Goal: Transaction & Acquisition: Purchase product/service

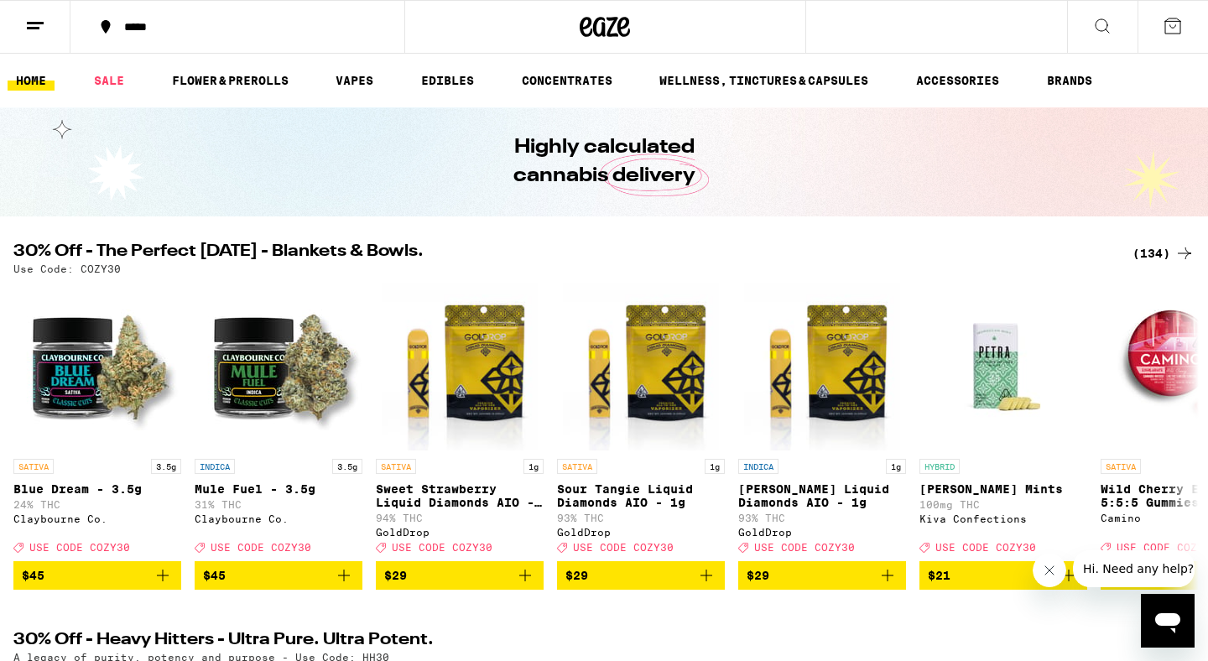
click at [30, 34] on icon at bounding box center [35, 26] width 20 height 20
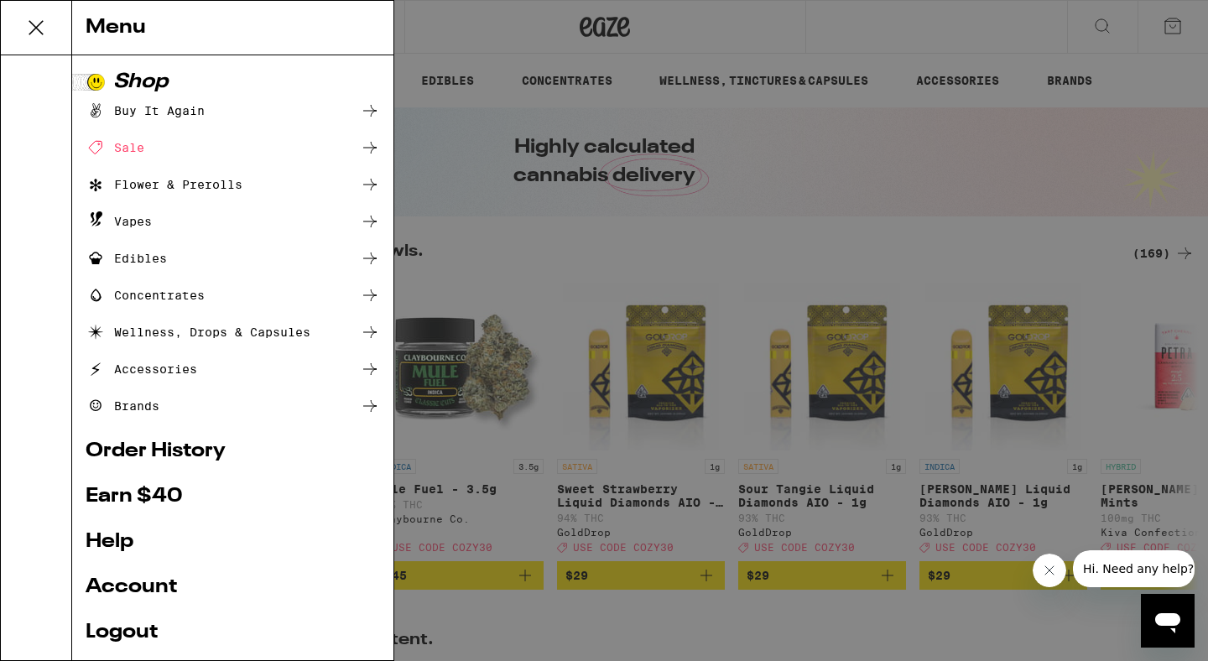
click at [133, 586] on link "Account" at bounding box center [233, 587] width 294 height 20
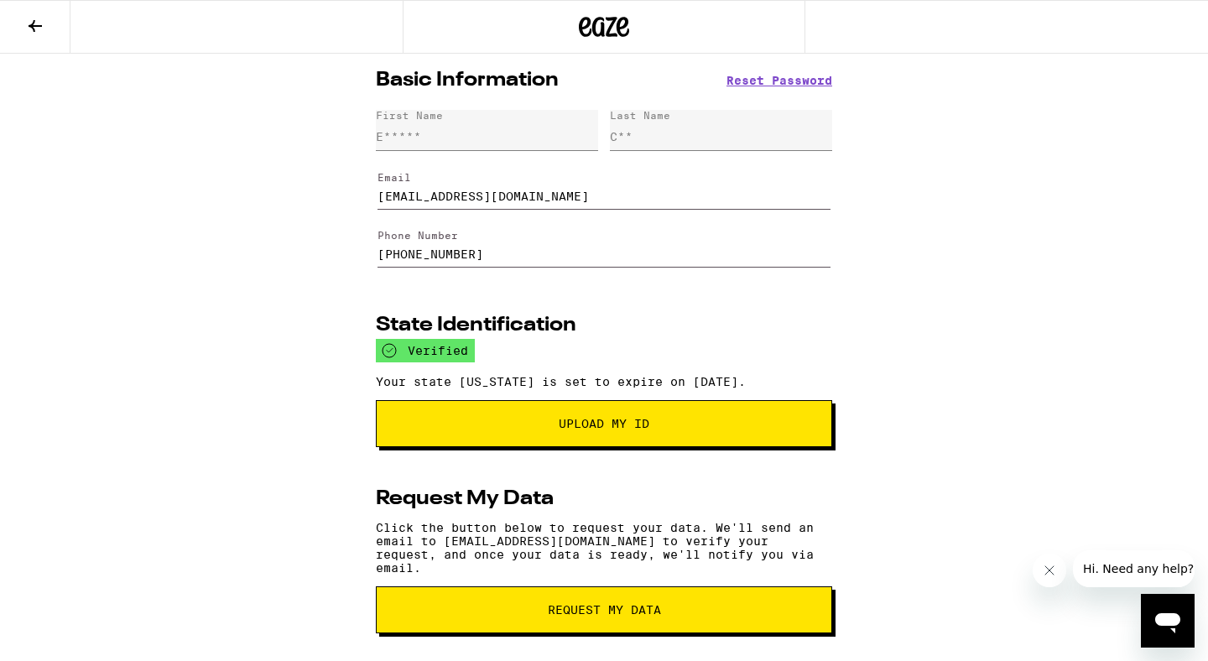
click at [37, 24] on icon at bounding box center [35, 26] width 13 height 12
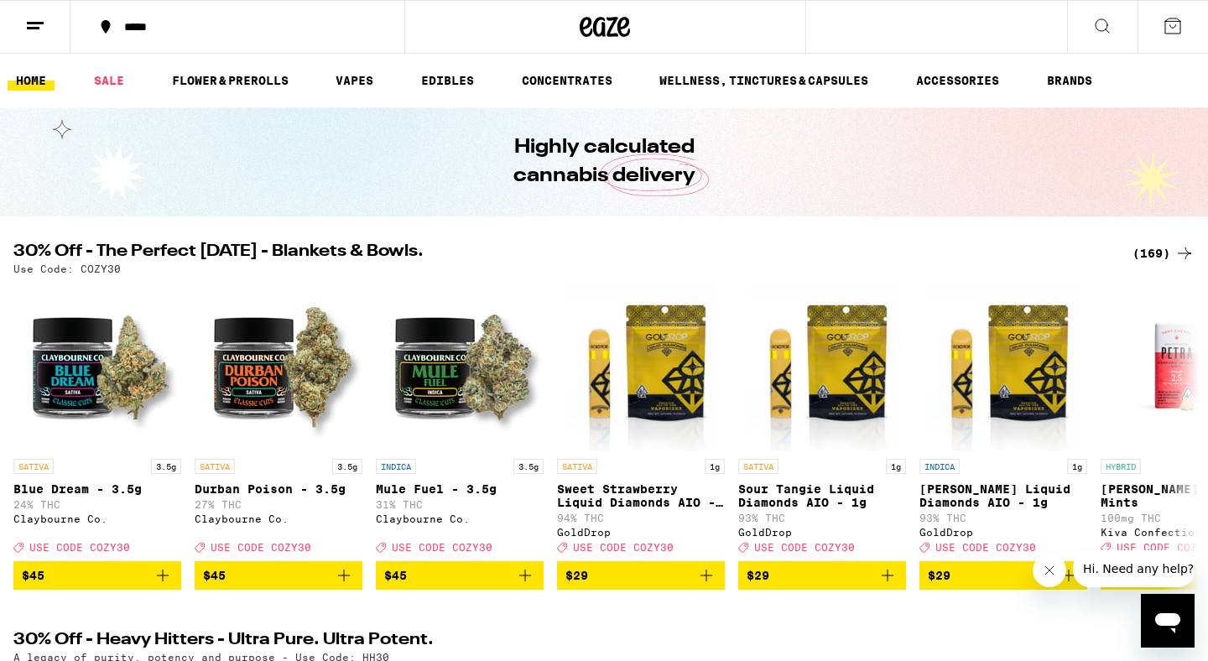
click at [47, 25] on button at bounding box center [35, 27] width 70 height 53
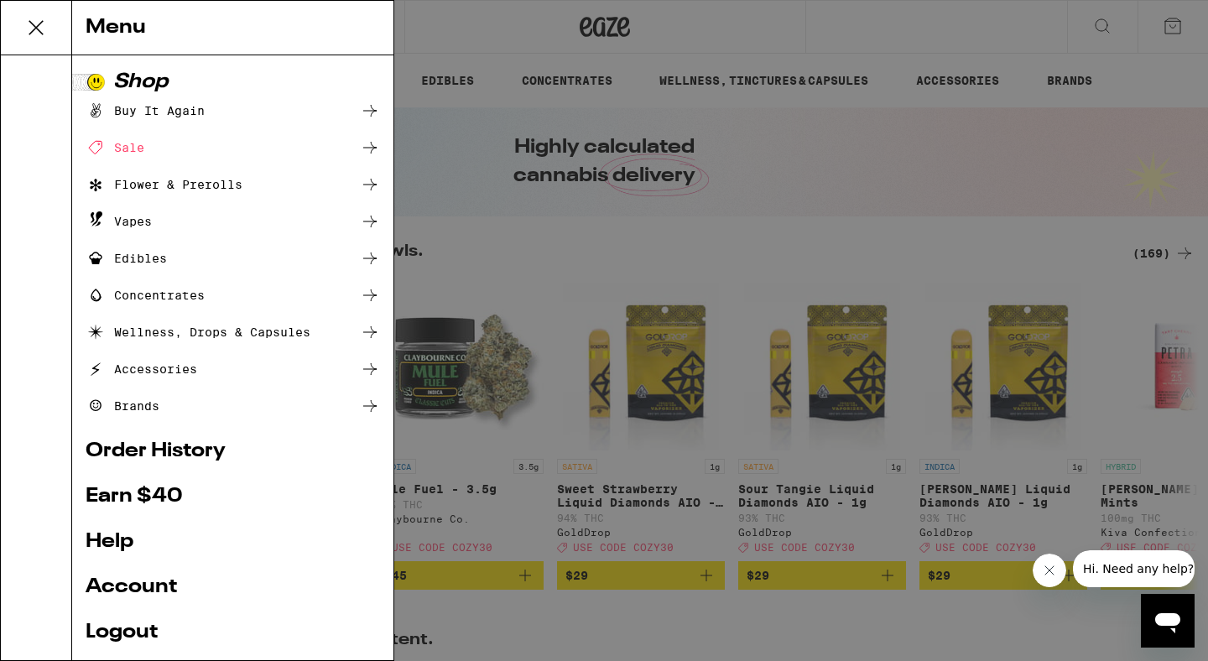
click at [143, 488] on link "Earn $ 40" at bounding box center [233, 496] width 294 height 20
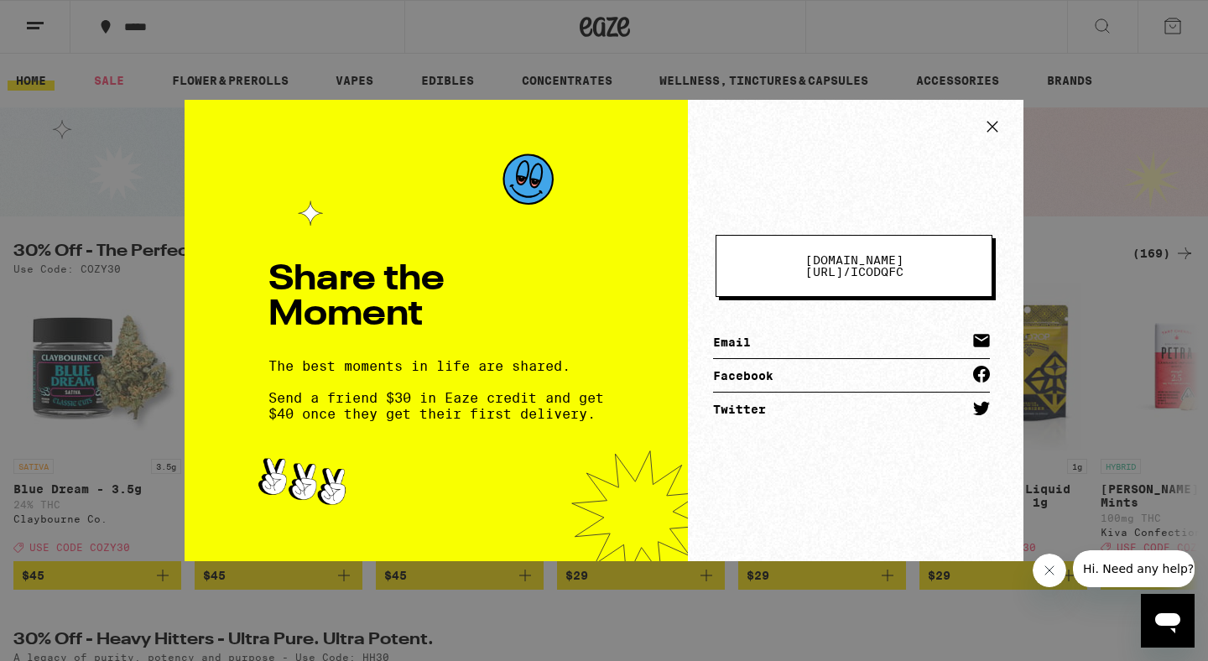
click at [148, 249] on div "Share the Moment The best moments in life are shared. Send a friend $30 in Eaze…" at bounding box center [604, 330] width 1208 height 661
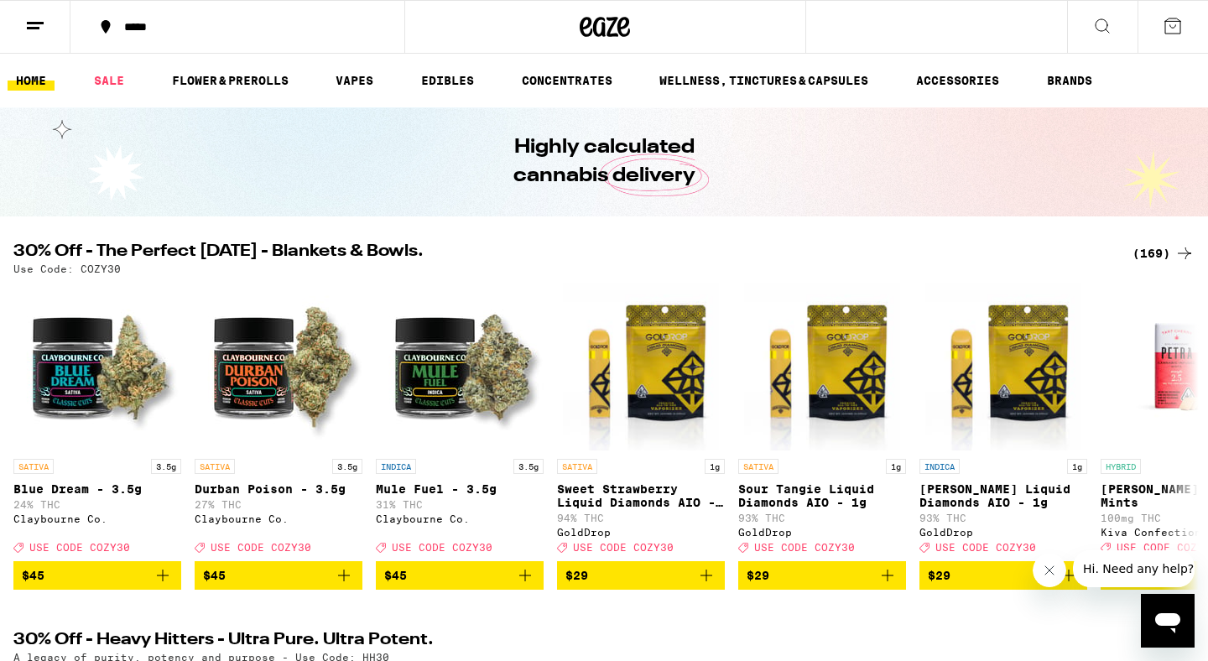
click at [28, 28] on line at bounding box center [33, 28] width 13 height 0
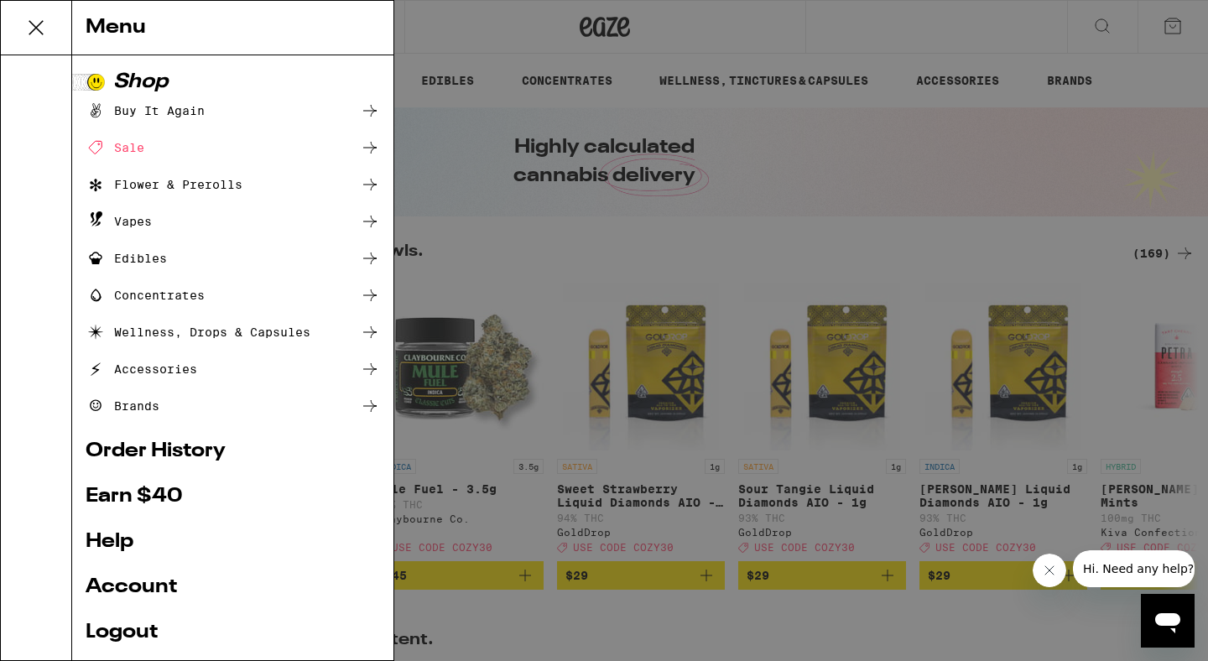
click at [127, 585] on link "Account" at bounding box center [233, 587] width 294 height 20
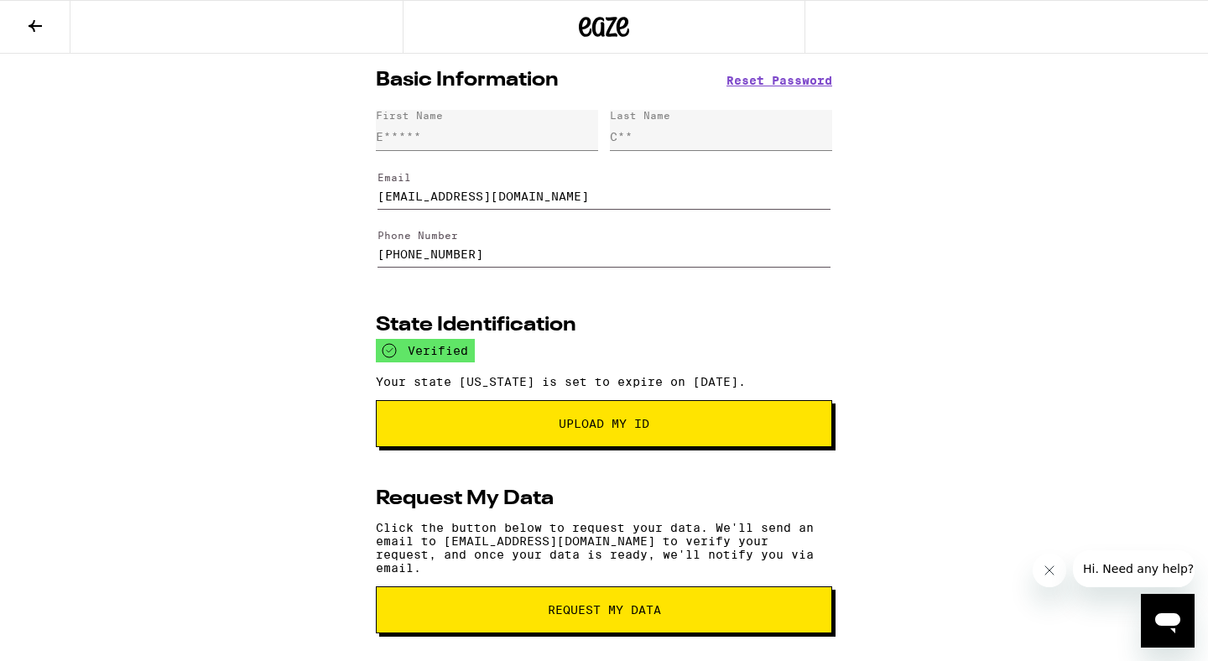
click at [54, 34] on button at bounding box center [35, 27] width 70 height 53
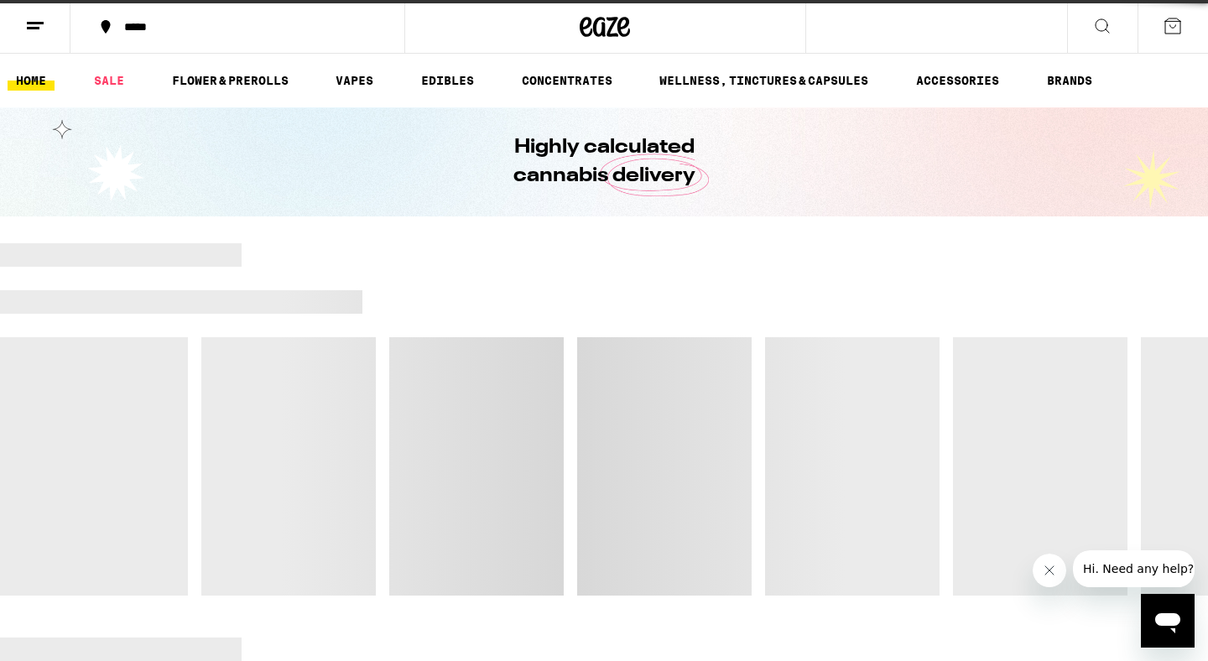
click at [49, 34] on button at bounding box center [35, 27] width 70 height 53
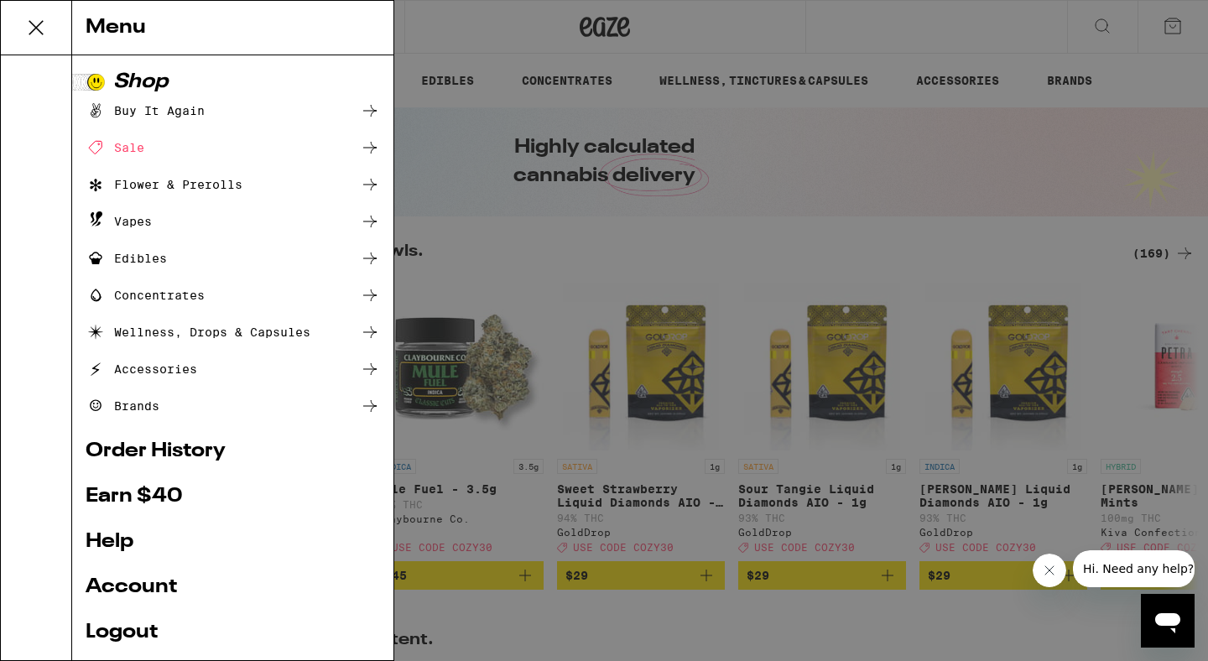
click at [153, 450] on link "Order History" at bounding box center [233, 451] width 294 height 20
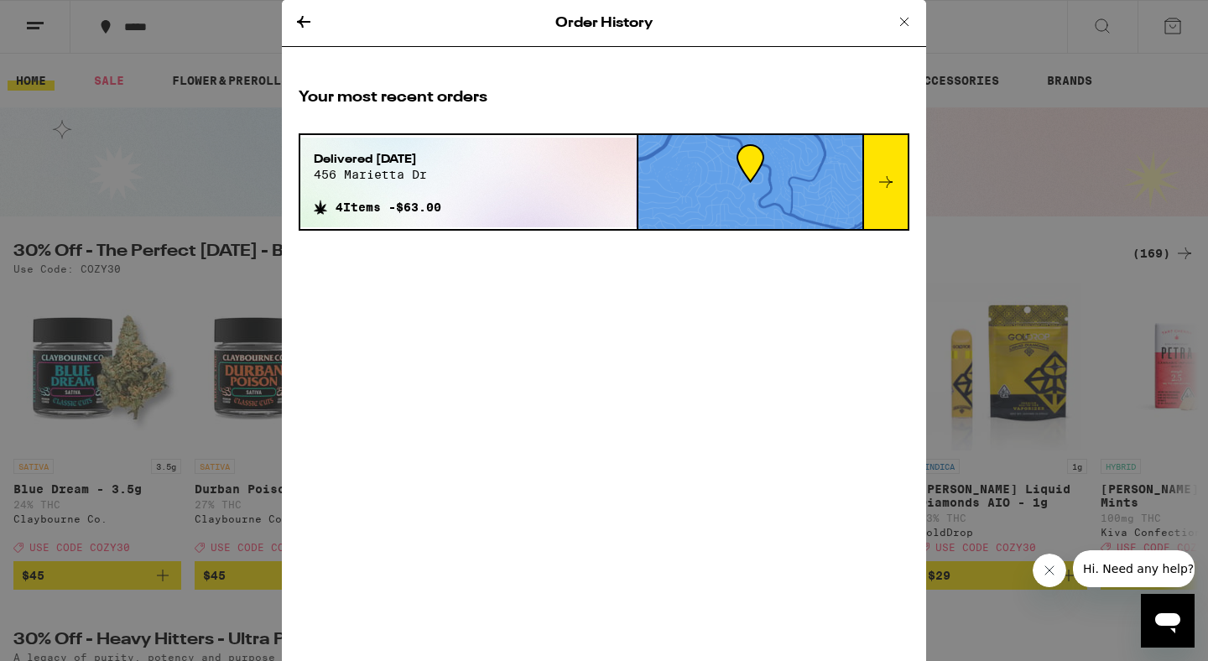
click at [190, 190] on div "Order History Your most recent orders Delivered [DATE] [STREET_ADDRESS] 4 Items…" at bounding box center [604, 330] width 1208 height 661
click at [908, 21] on icon at bounding box center [904, 22] width 20 height 20
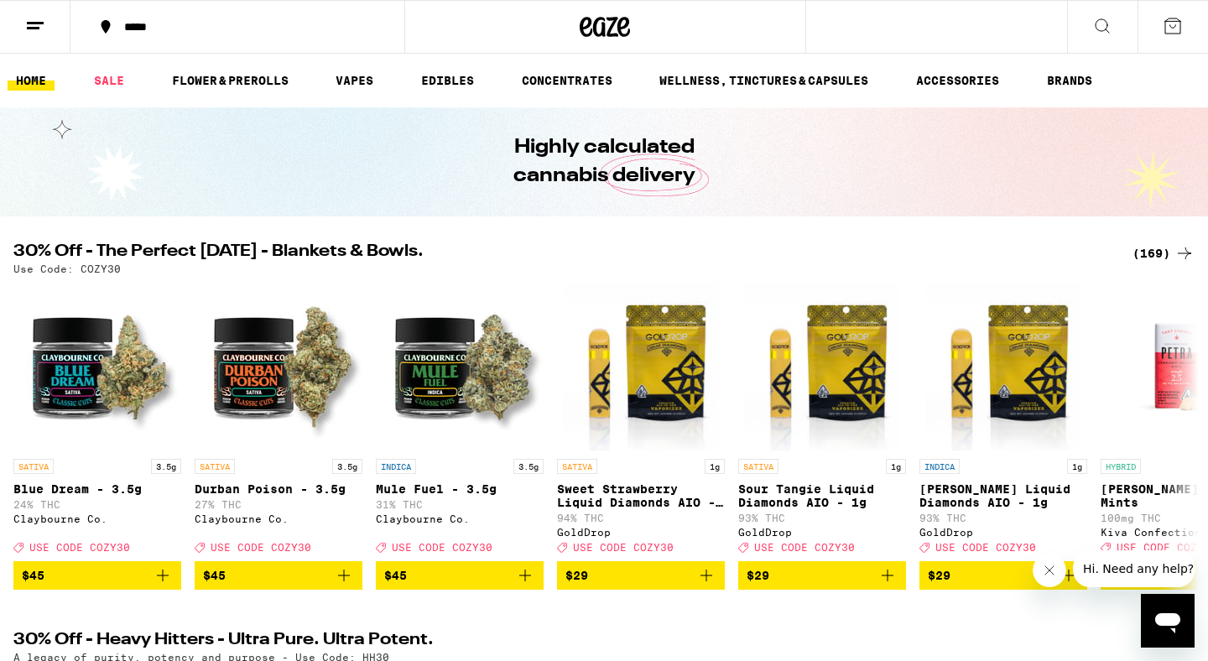
click at [1098, 16] on icon at bounding box center [1102, 26] width 20 height 20
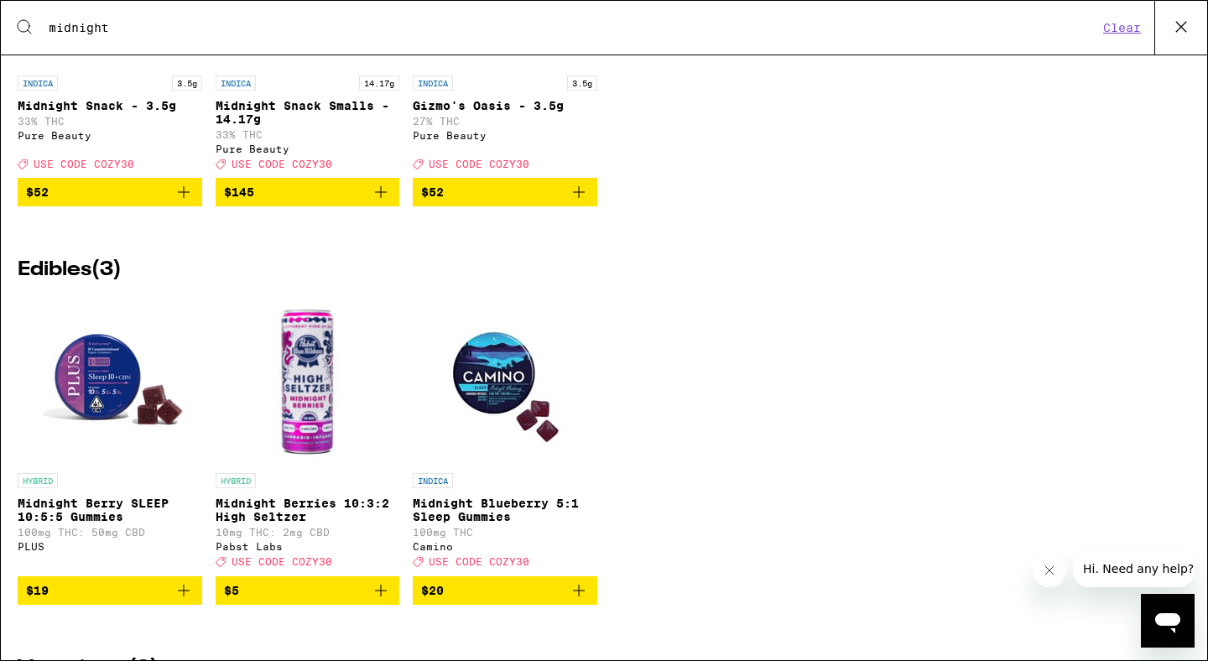
scroll to position [351, 0]
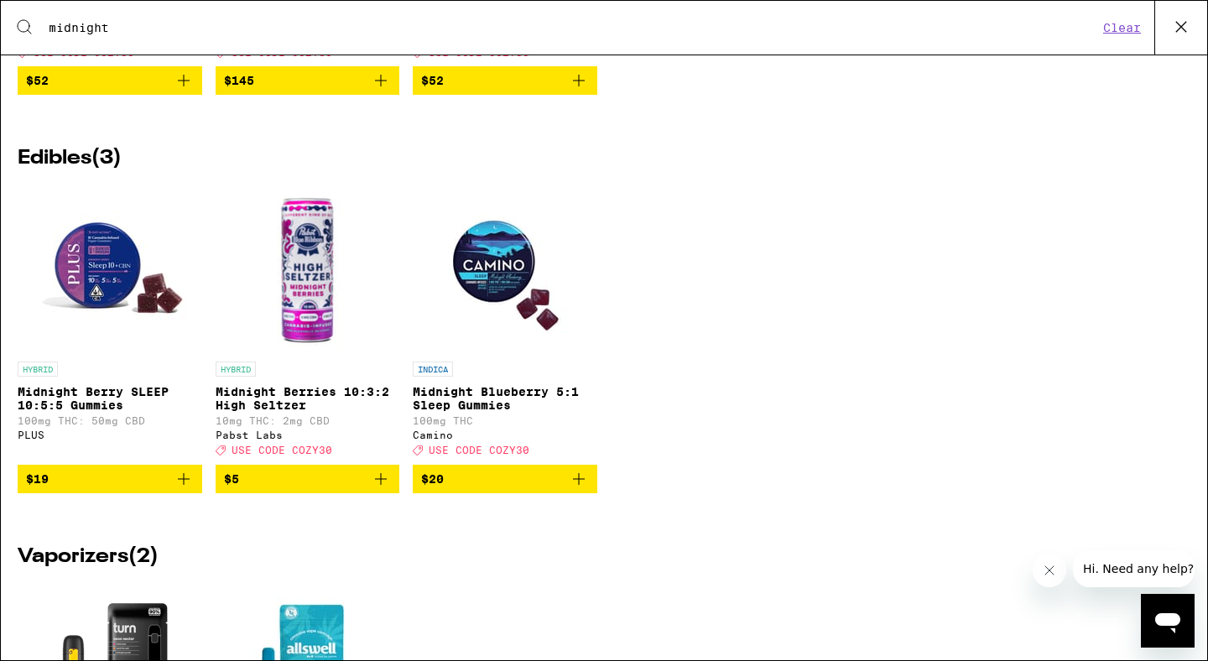
type input "midnight"
click at [582, 489] on icon "Add to bag" at bounding box center [579, 479] width 20 height 20
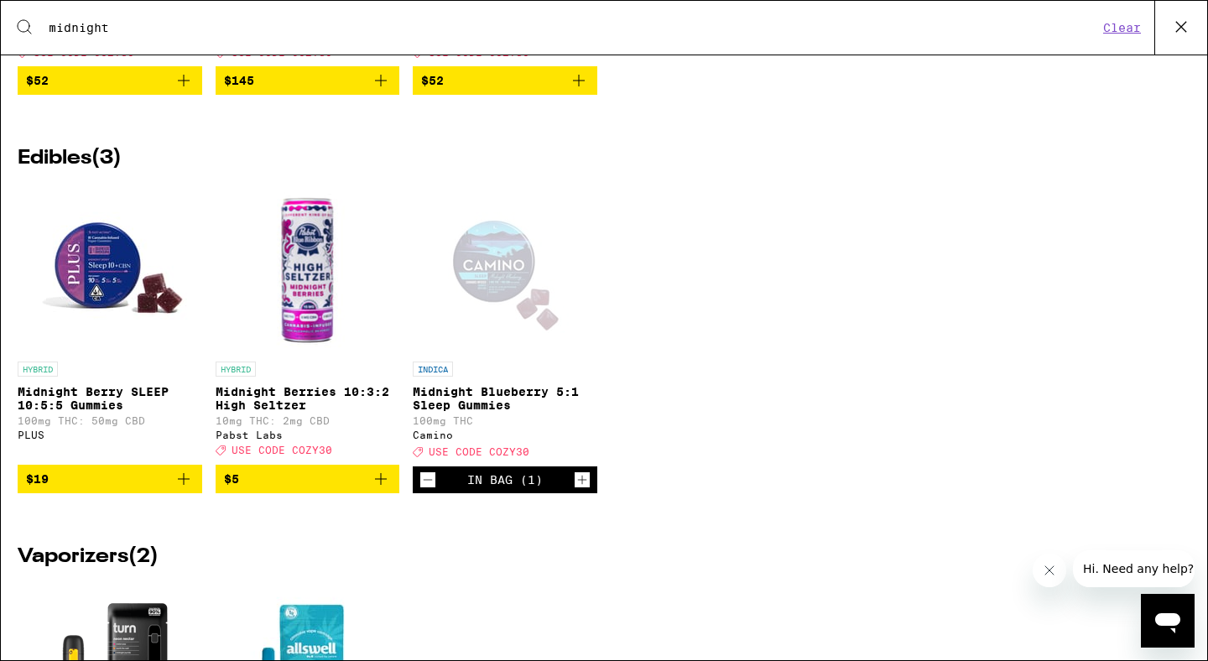
click at [582, 490] on icon "Increment" at bounding box center [581, 480] width 15 height 20
click at [675, 51] on div "Search for Products midnight Clear" at bounding box center [604, 28] width 1206 height 54
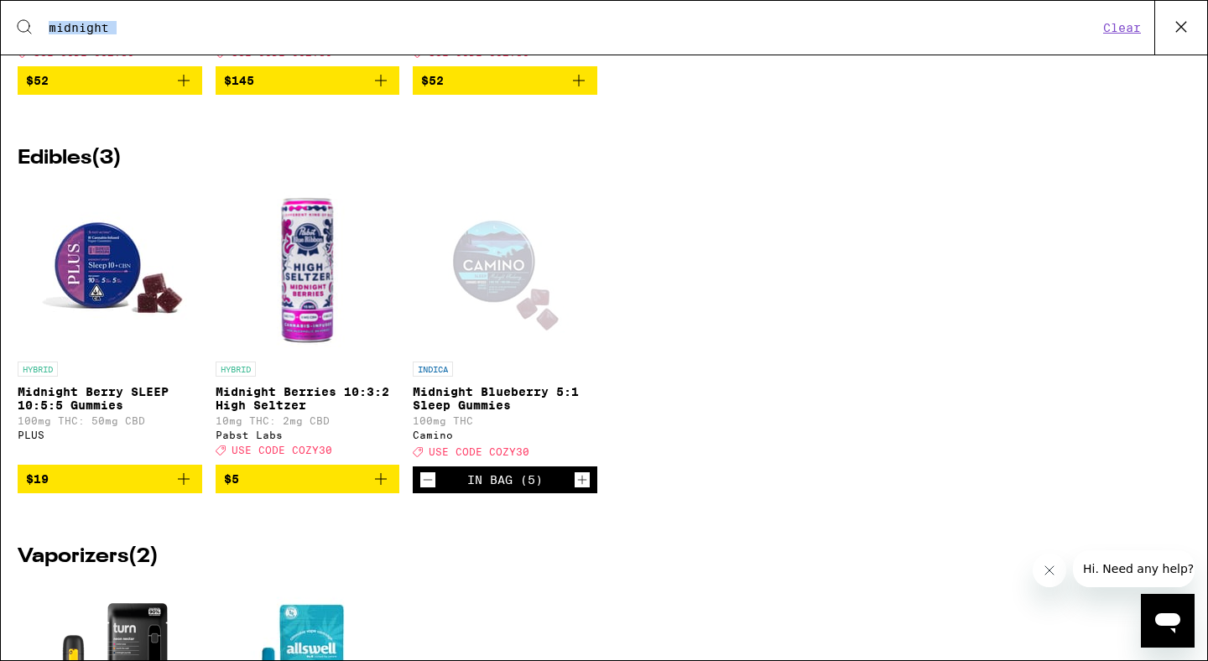
click at [675, 51] on div "Search for Products midnight Clear" at bounding box center [604, 28] width 1206 height 54
click at [1115, 29] on button "Clear" at bounding box center [1122, 27] width 48 height 15
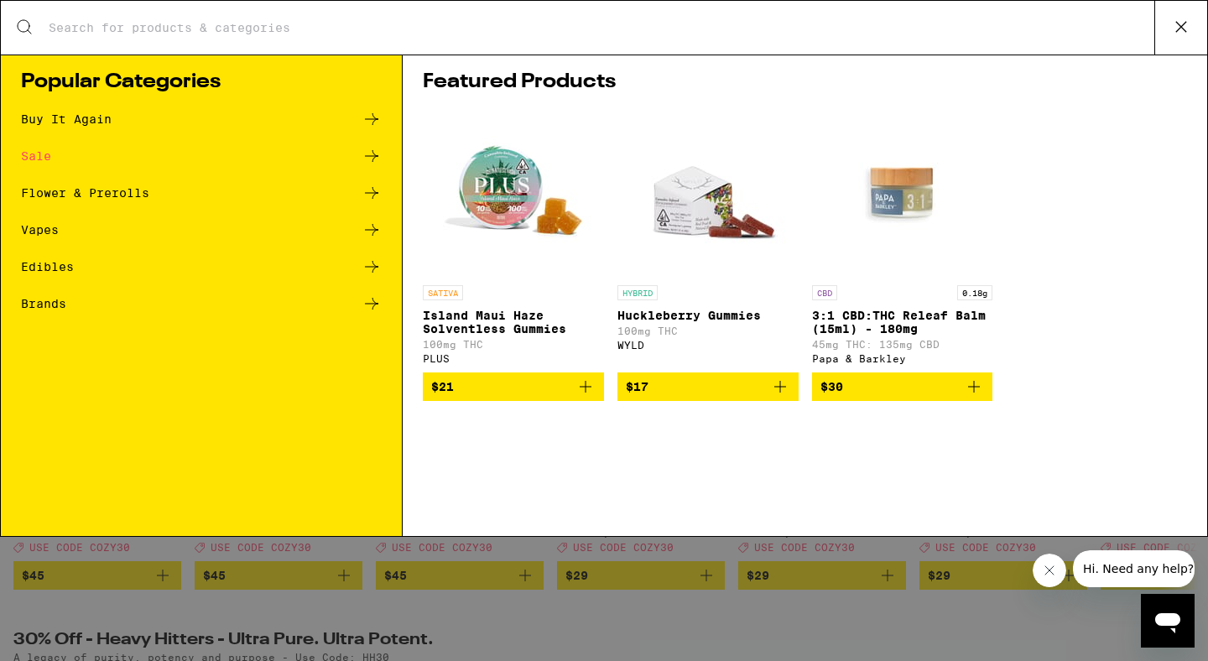
click at [591, 33] on input "Search for Products" at bounding box center [601, 27] width 1106 height 15
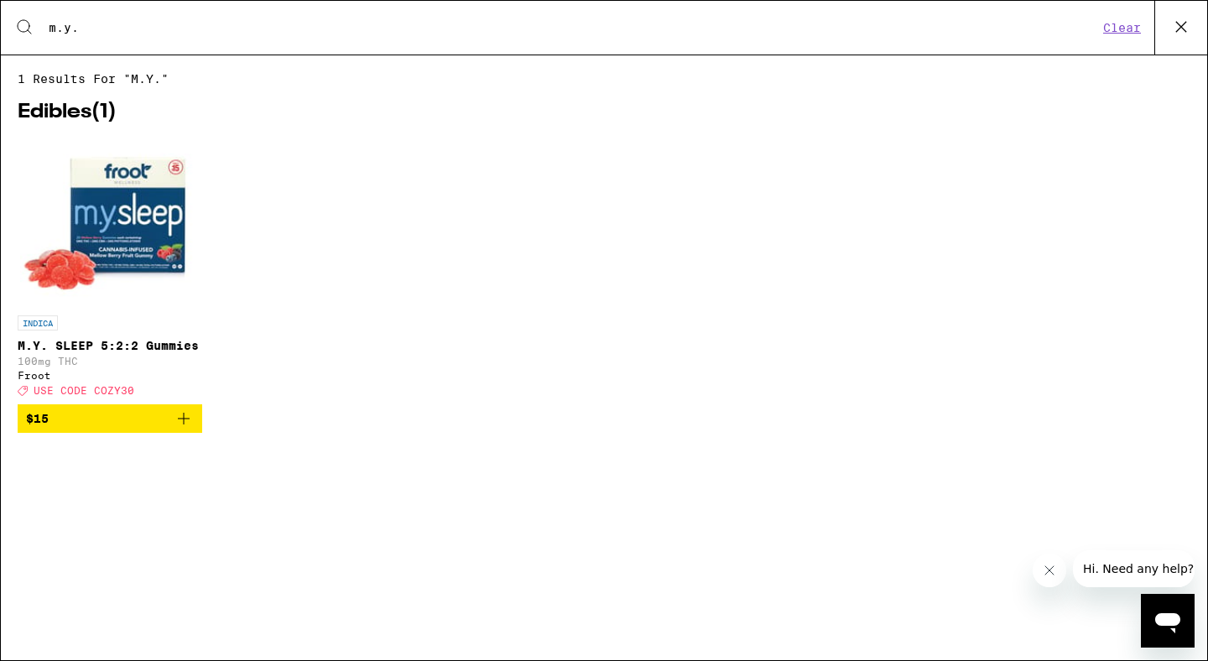
type input "m.y."
click at [184, 421] on icon "Add to bag" at bounding box center [184, 418] width 20 height 20
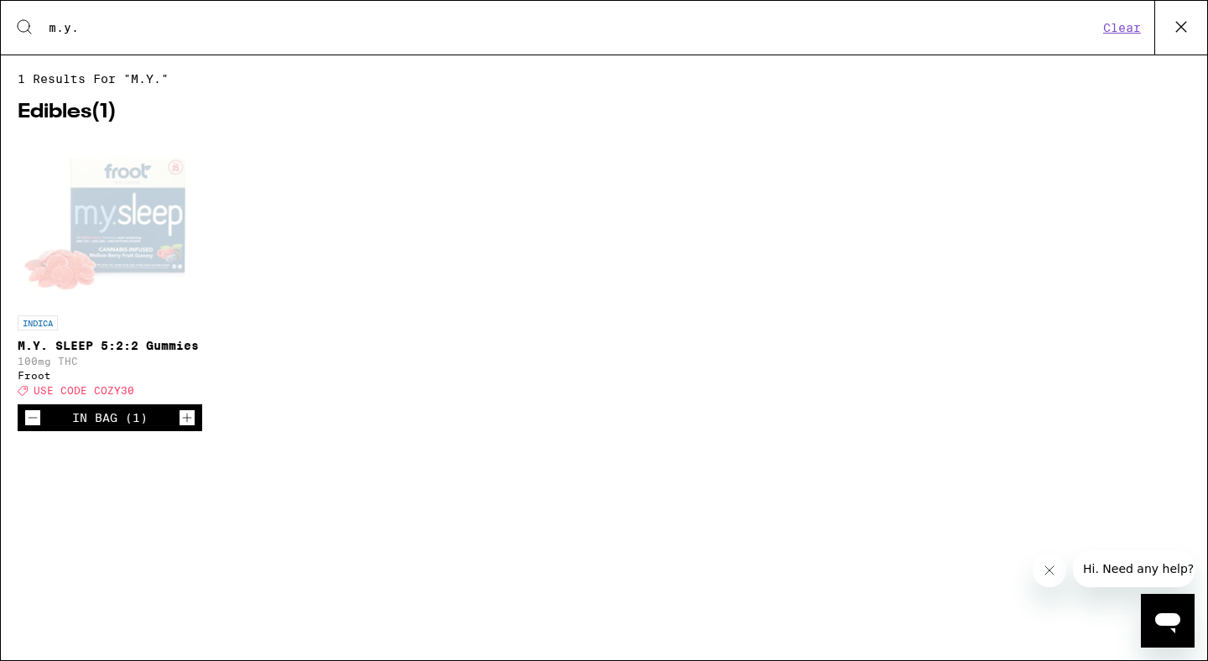
click at [1189, 29] on icon at bounding box center [1180, 26] width 25 height 25
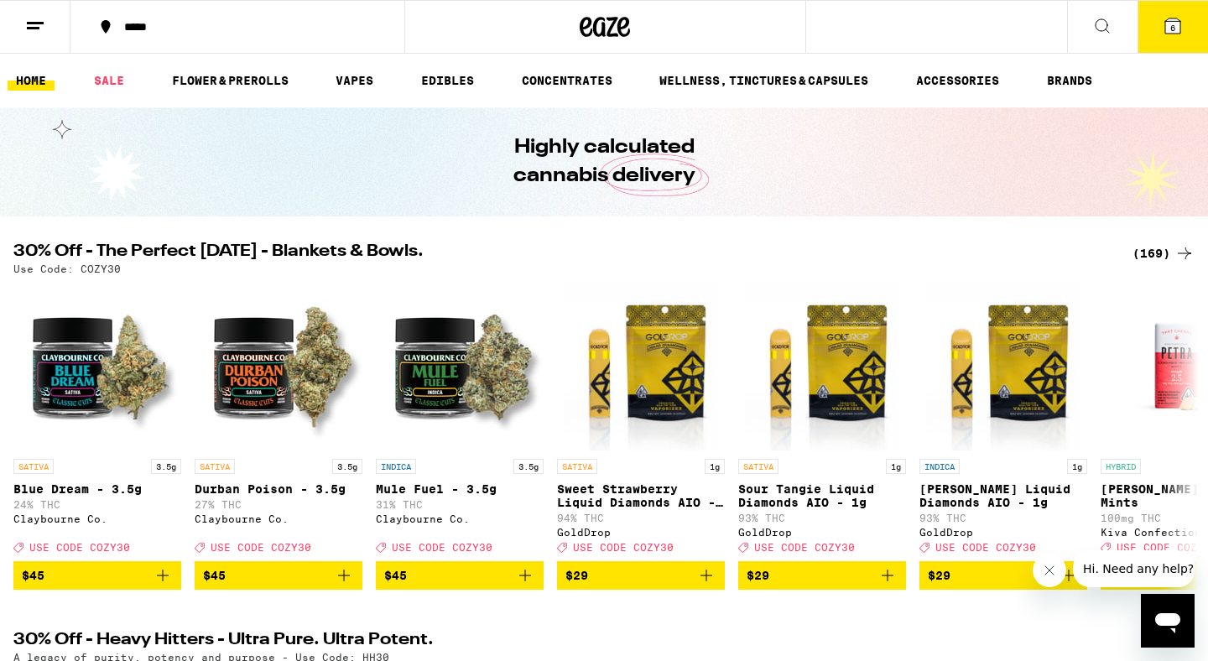
click at [1182, 38] on button "6" at bounding box center [1172, 27] width 70 height 52
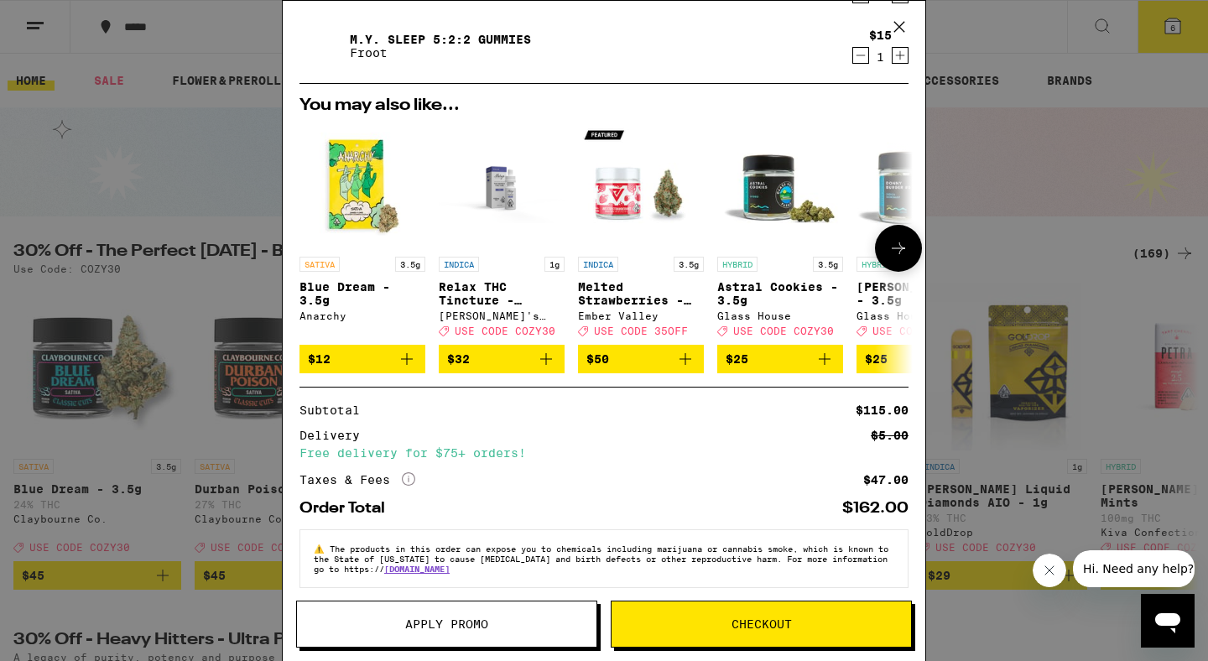
scroll to position [112, 0]
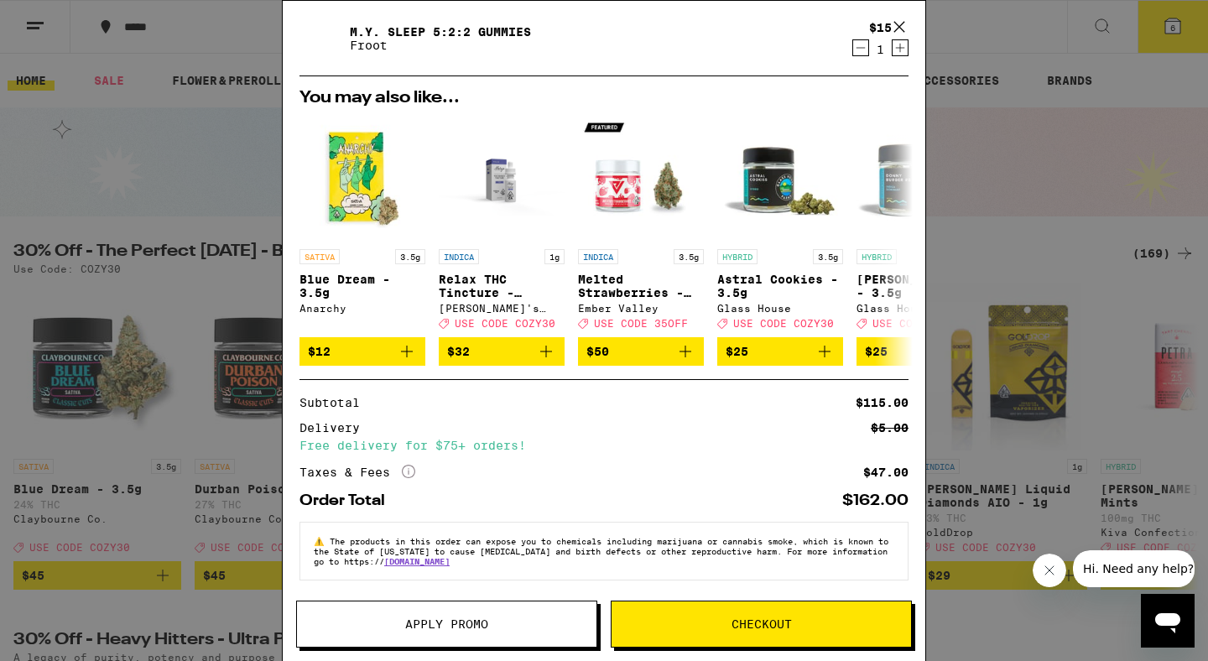
click at [418, 622] on span "Apply Promo" at bounding box center [446, 624] width 83 height 12
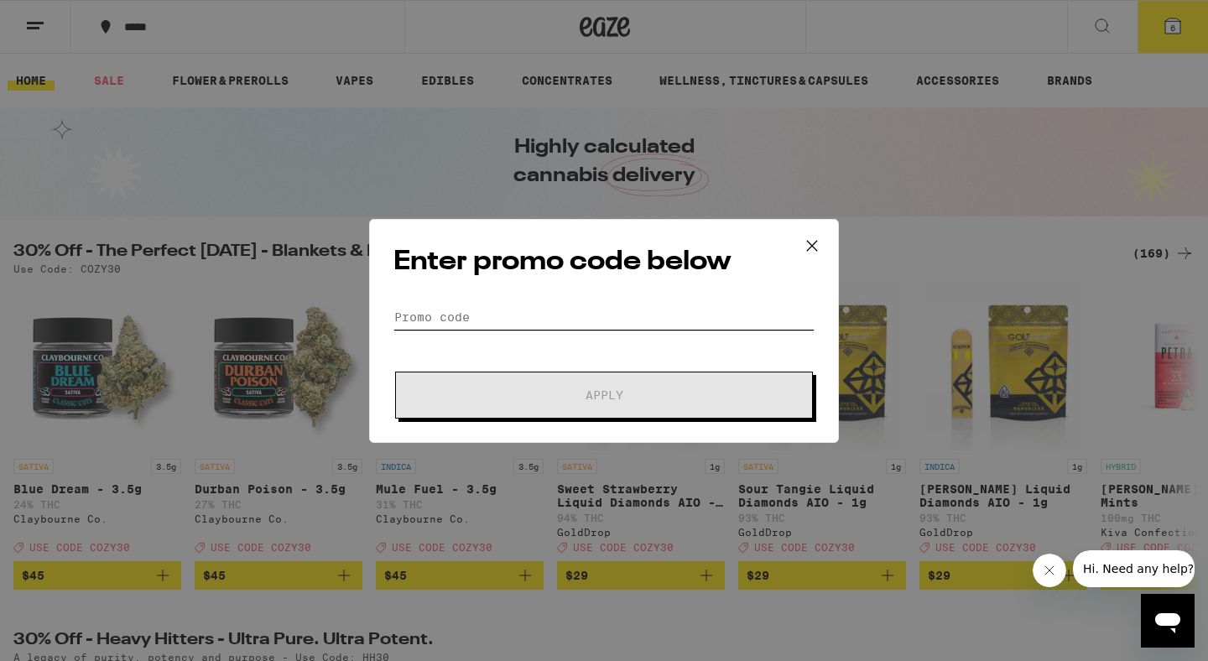
click at [594, 317] on input "Promo Code" at bounding box center [603, 316] width 421 height 25
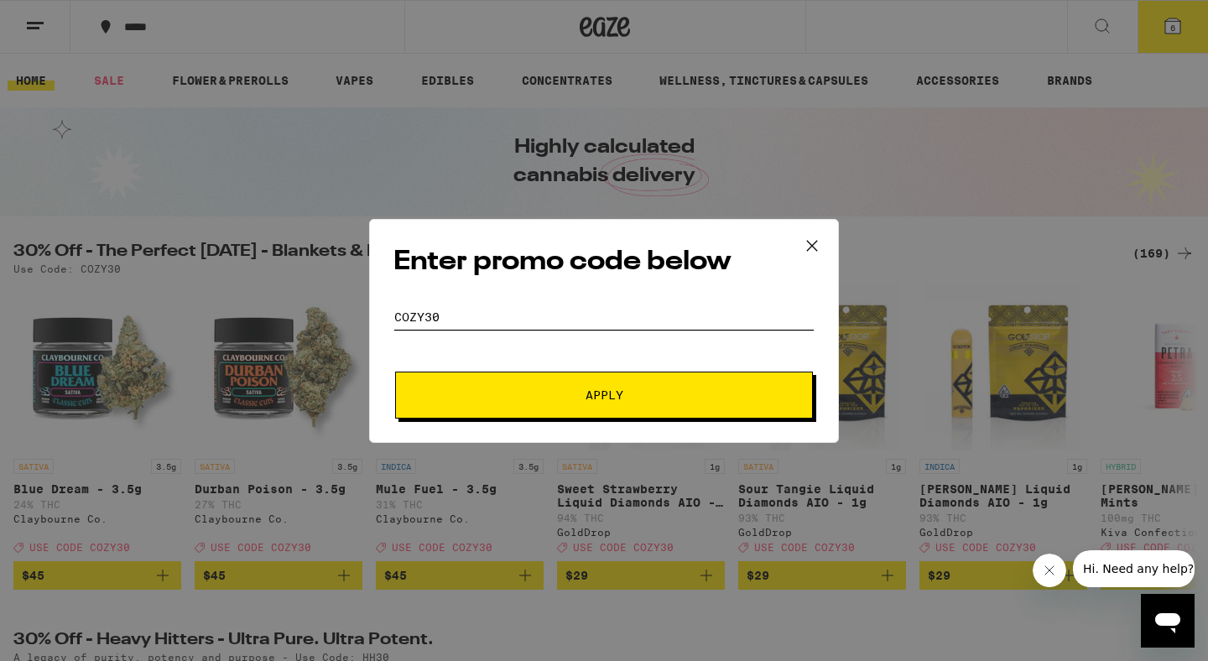
type input "COZY30"
click at [590, 406] on button "Apply" at bounding box center [604, 395] width 418 height 47
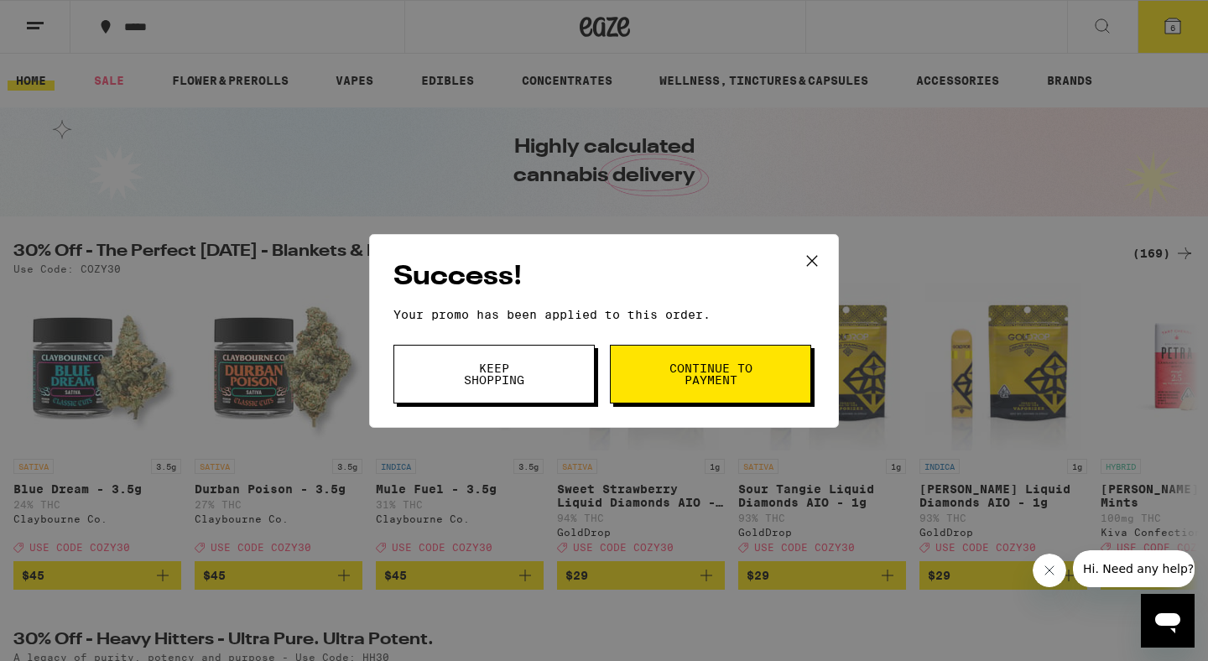
click at [638, 362] on button "Continue to payment" at bounding box center [710, 374] width 201 height 59
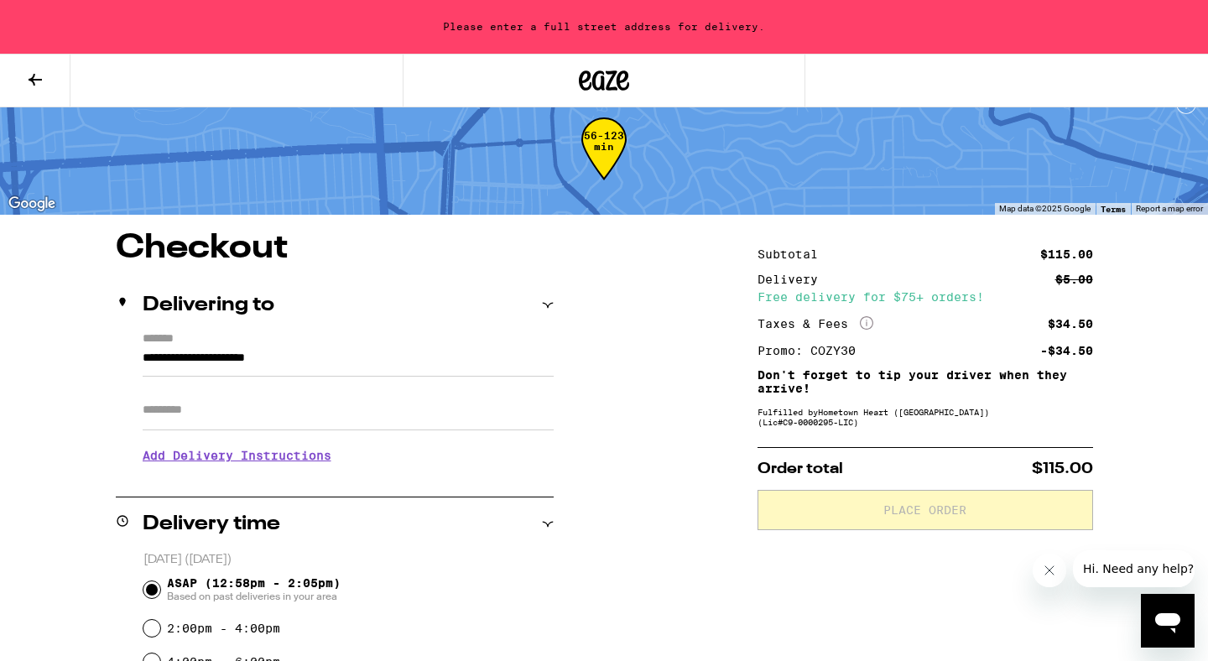
scroll to position [44, 0]
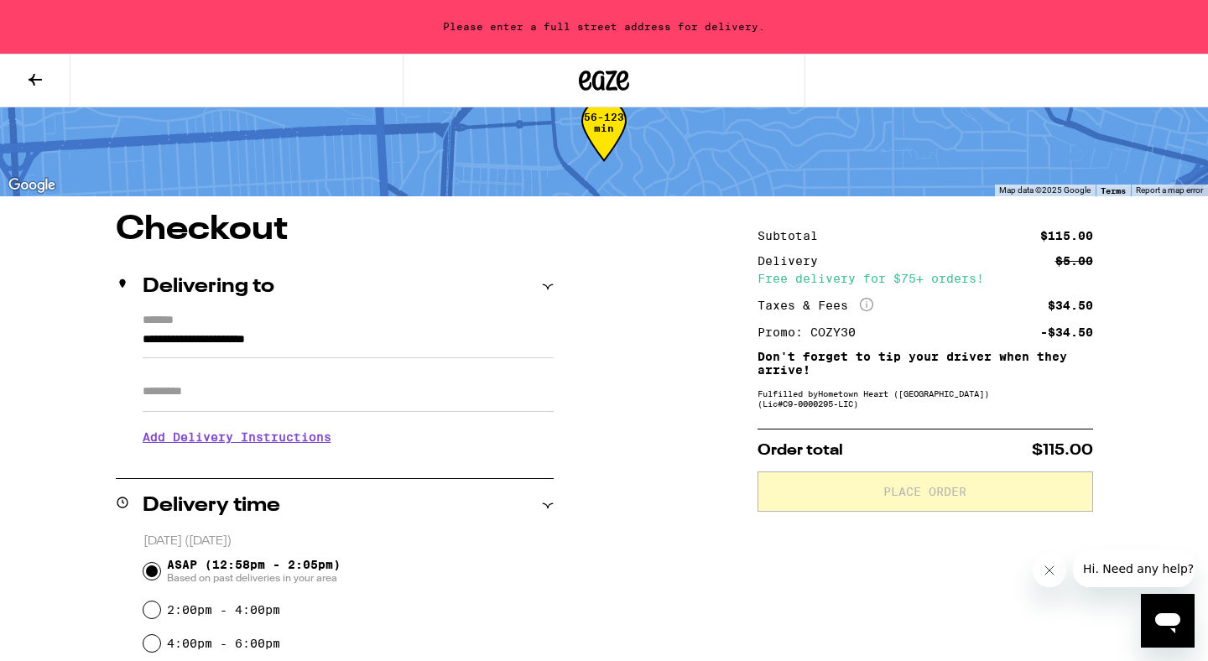
click at [452, 346] on input "**********" at bounding box center [348, 344] width 411 height 29
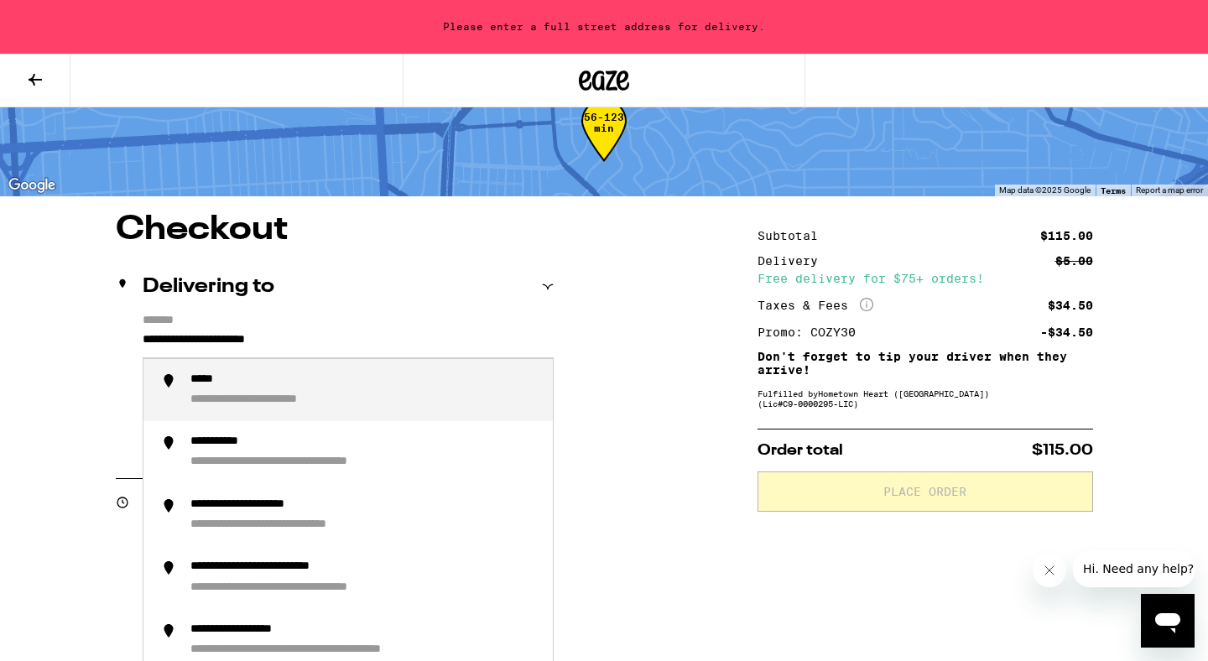
click at [416, 358] on input "**********" at bounding box center [348, 344] width 411 height 29
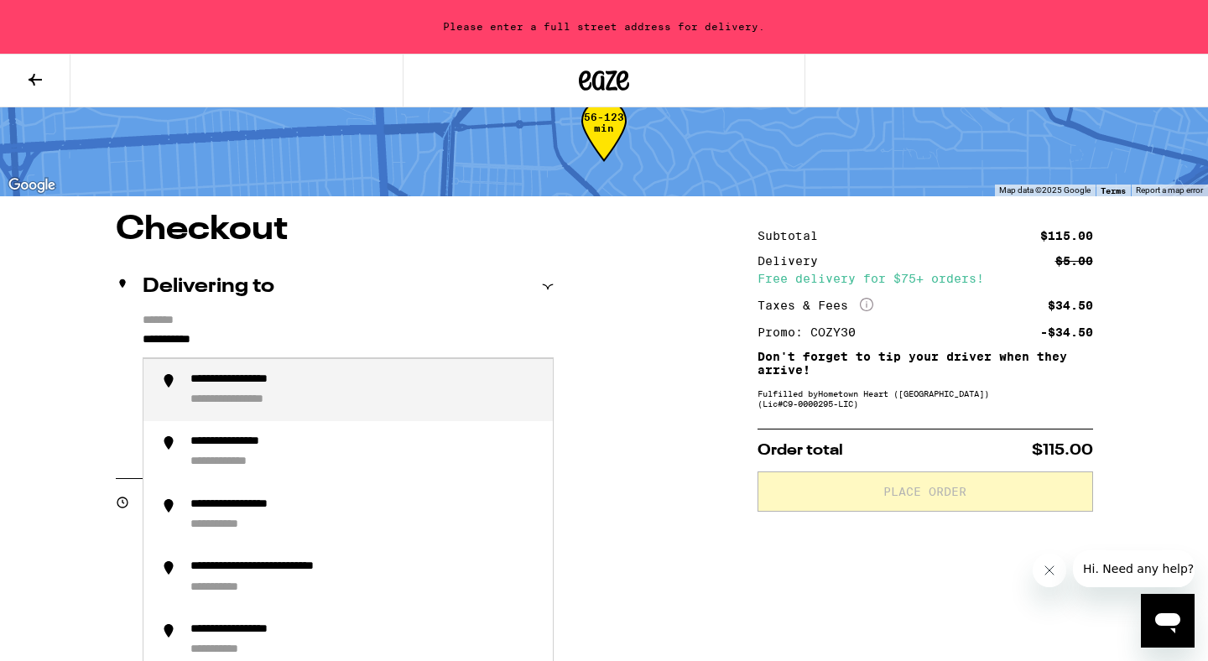
click at [394, 382] on div "**********" at bounding box center [364, 390] width 349 height 36
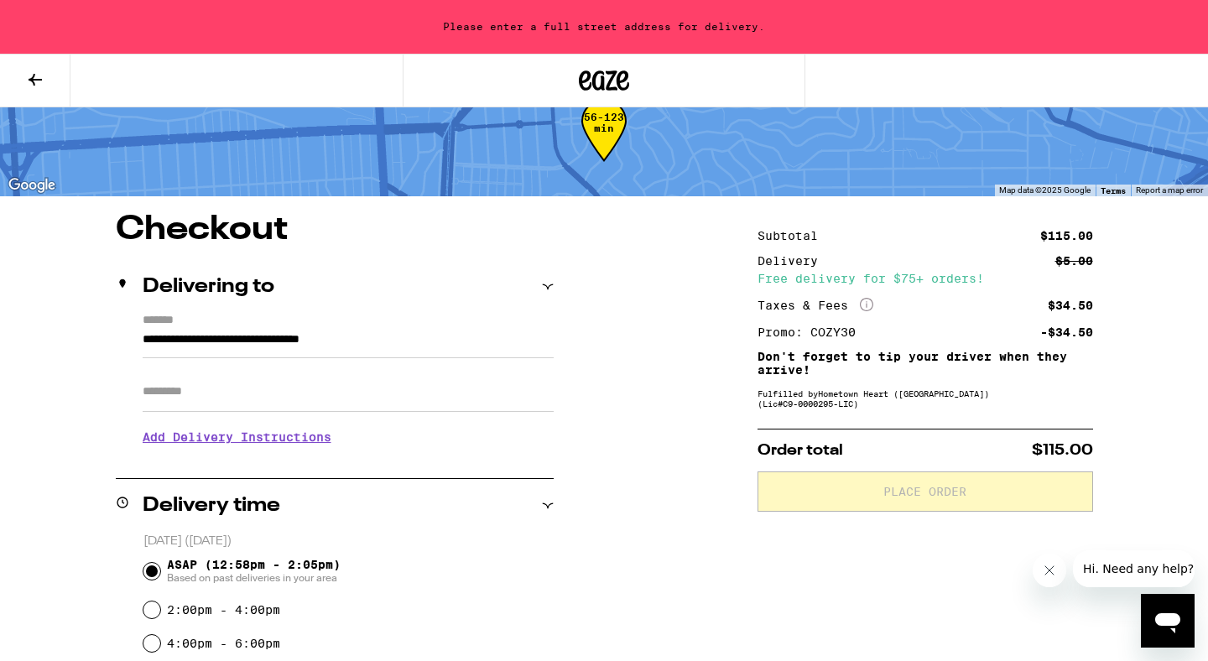
type input "**********"
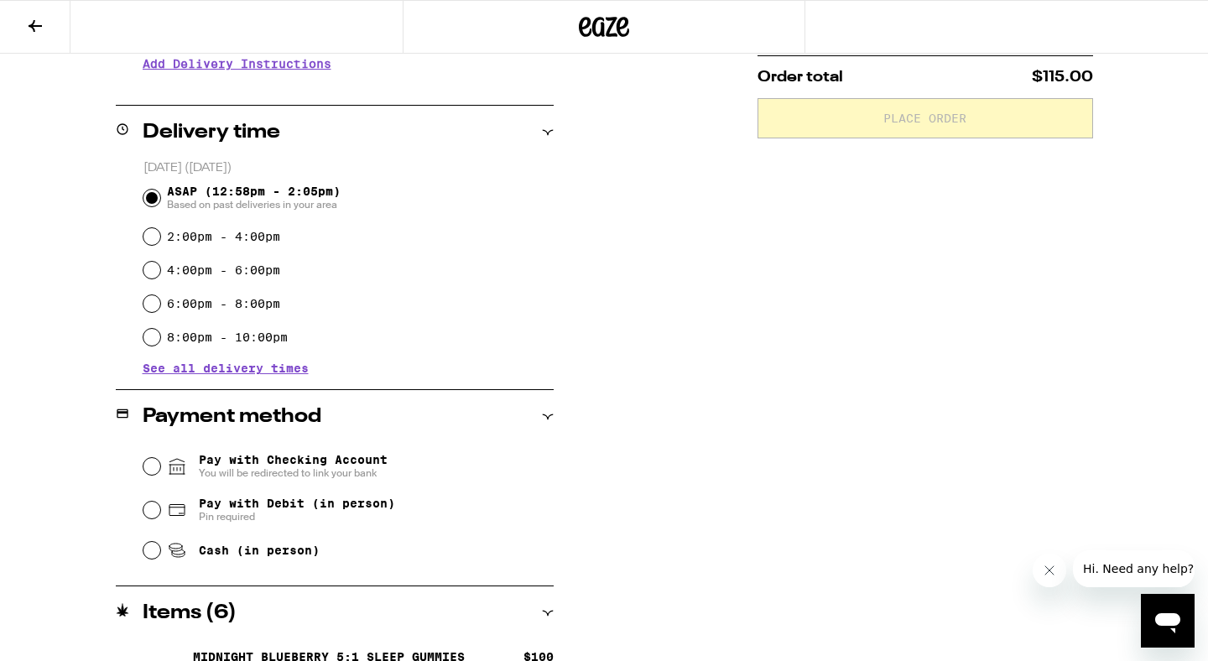
scroll to position [364, 0]
click at [284, 553] on span "Cash (in person)" at bounding box center [259, 549] width 121 height 13
click at [160, 553] on input "Cash (in person)" at bounding box center [151, 549] width 17 height 17
radio input "true"
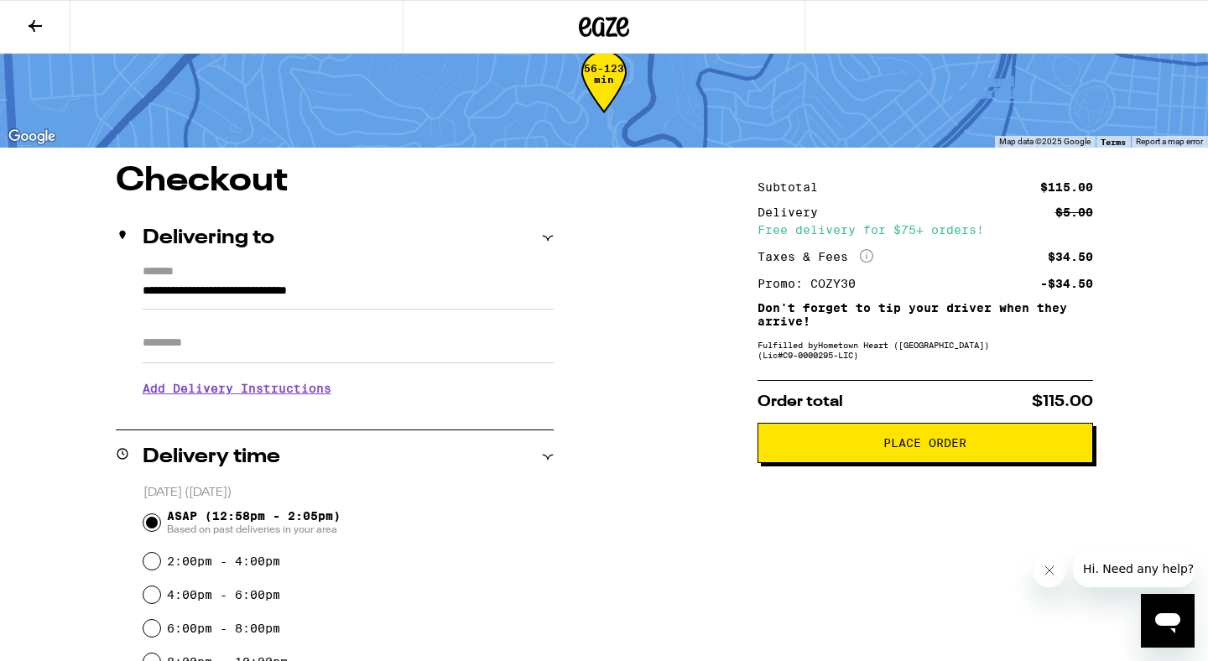
scroll to position [0, 0]
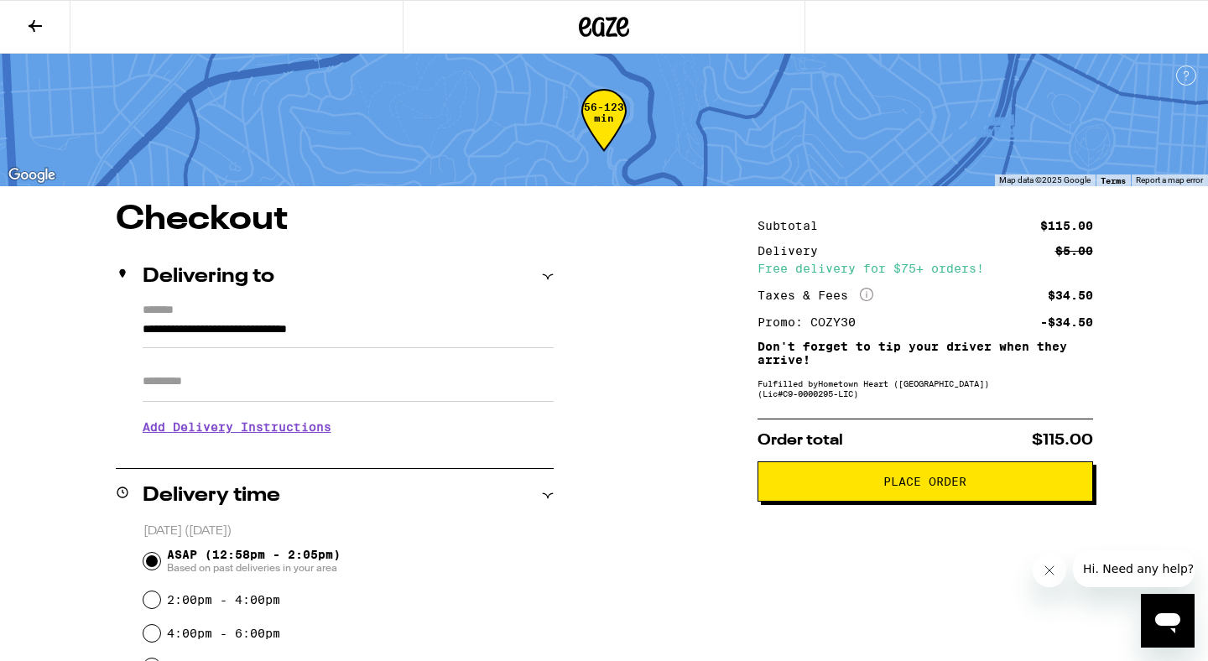
click at [913, 487] on span "Place Order" at bounding box center [924, 482] width 83 height 12
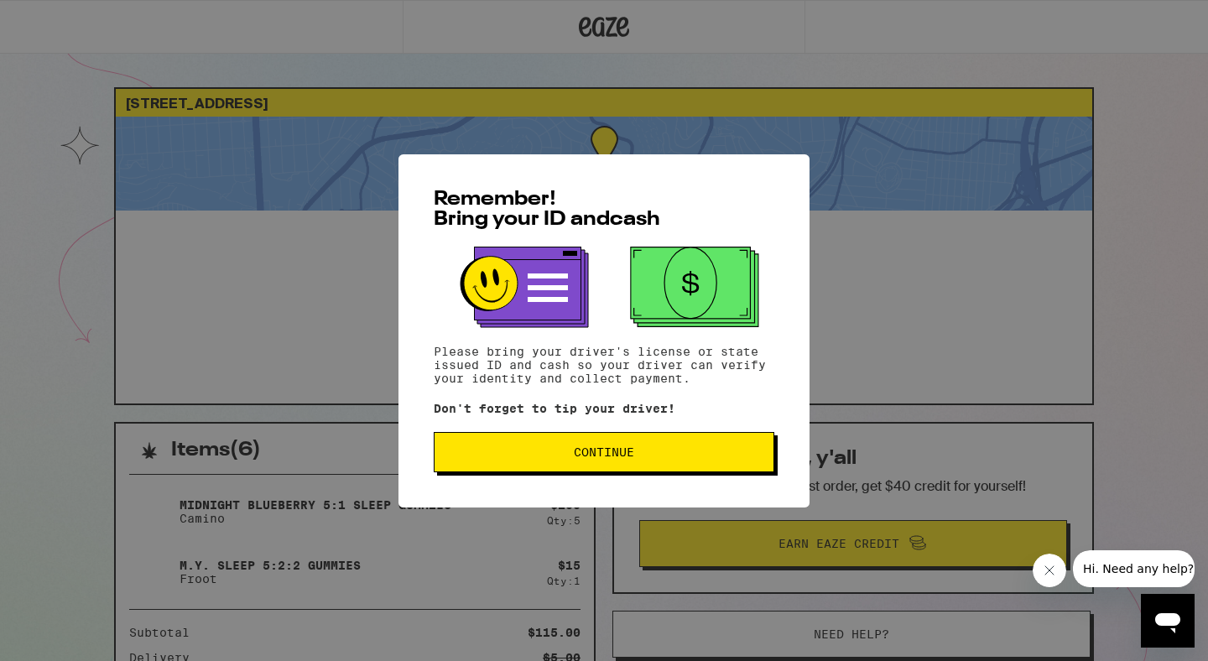
click at [572, 447] on button "Continue" at bounding box center [604, 452] width 340 height 40
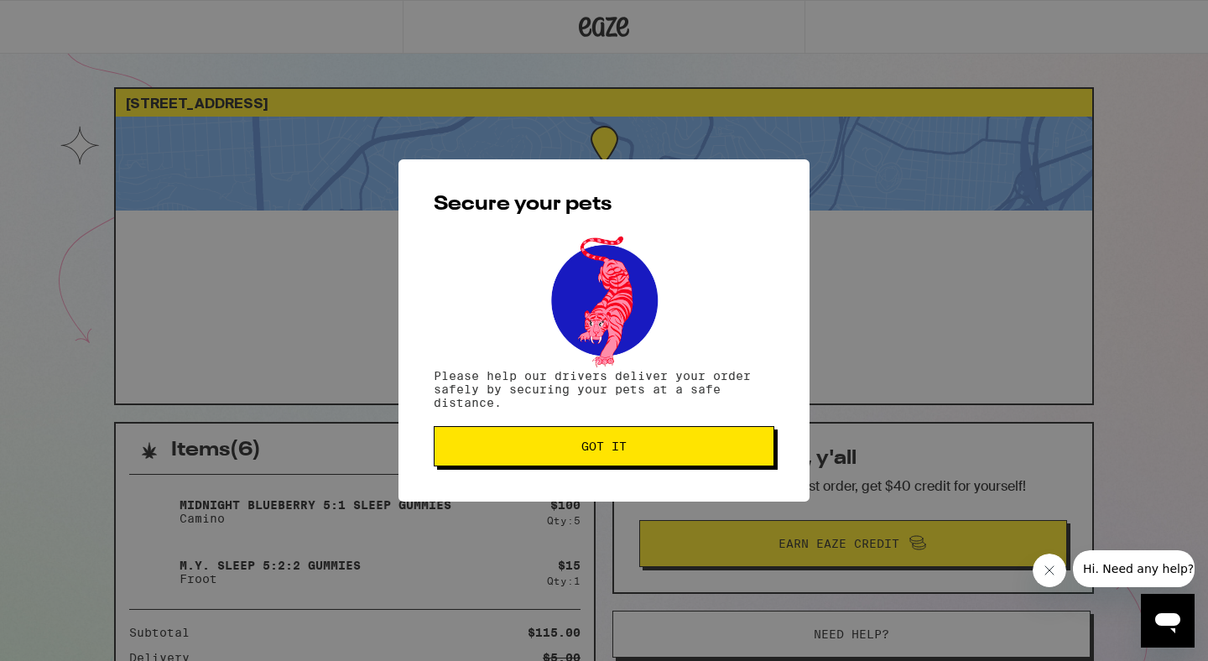
click at [643, 458] on button "Got it" at bounding box center [604, 446] width 340 height 40
